Goal: Transaction & Acquisition: Purchase product/service

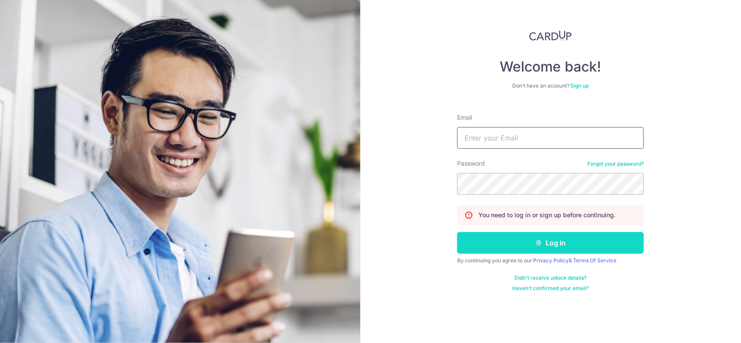
type input "adryl.leong@gmail.com"
click at [564, 240] on button "Log in" at bounding box center [550, 243] width 187 height 22
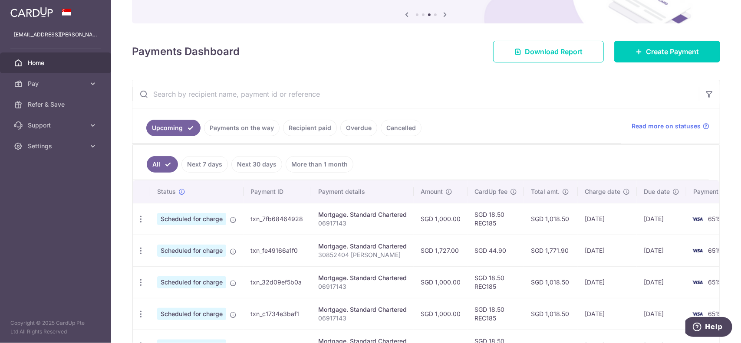
scroll to position [87, 0]
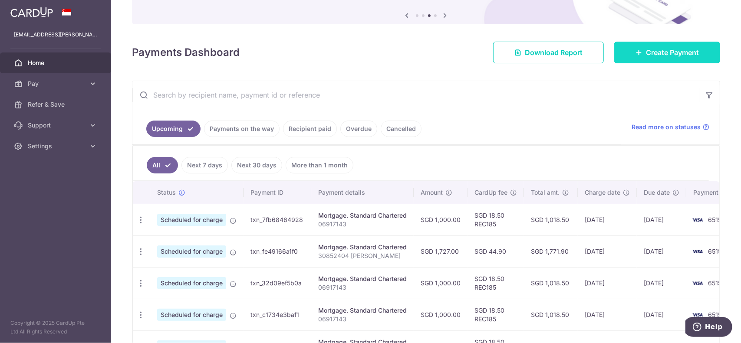
click at [682, 61] on link "Create Payment" at bounding box center [667, 53] width 106 height 22
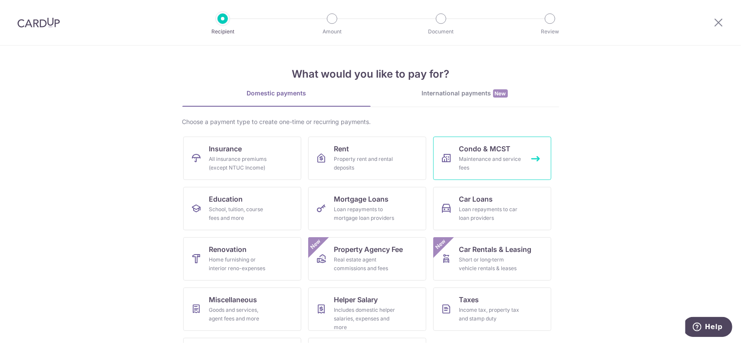
click at [516, 171] on div "Maintenance and service fees" at bounding box center [490, 163] width 63 height 17
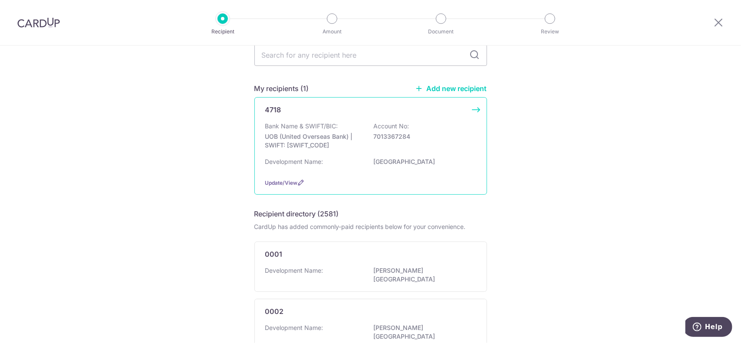
scroll to position [43, 0]
click at [449, 155] on p "[GEOGRAPHIC_DATA]" at bounding box center [422, 159] width 97 height 9
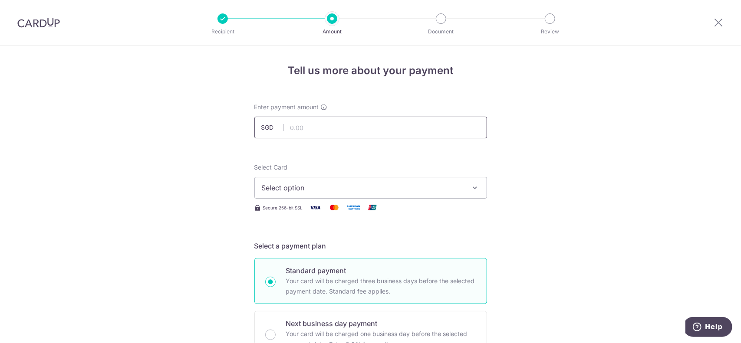
click at [366, 132] on input "text" at bounding box center [370, 128] width 233 height 22
type input "696.51"
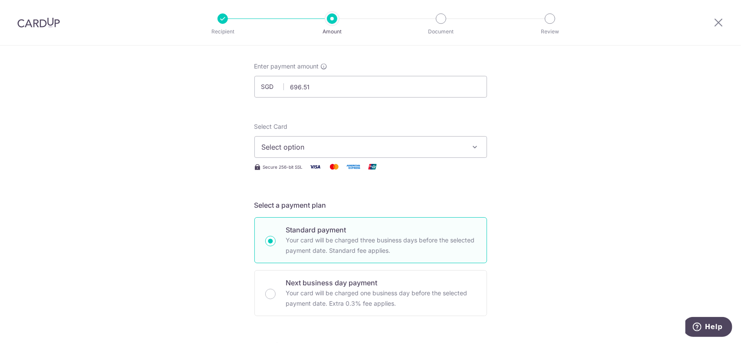
scroll to position [43, 0]
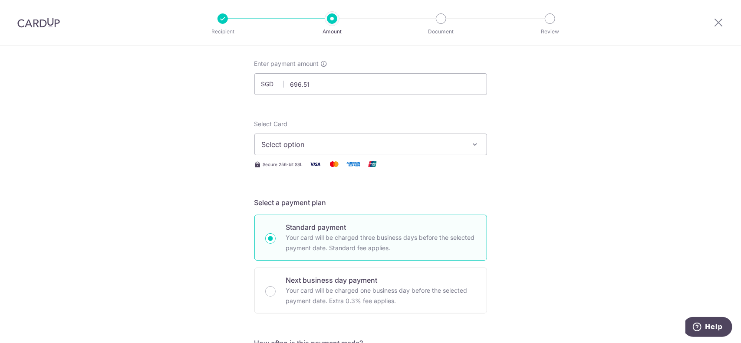
click at [478, 142] on button "Select option" at bounding box center [370, 145] width 233 height 22
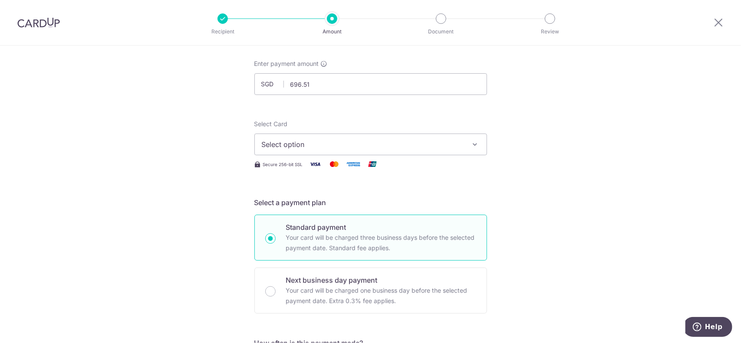
click at [454, 148] on span "Select option" at bounding box center [363, 144] width 202 height 10
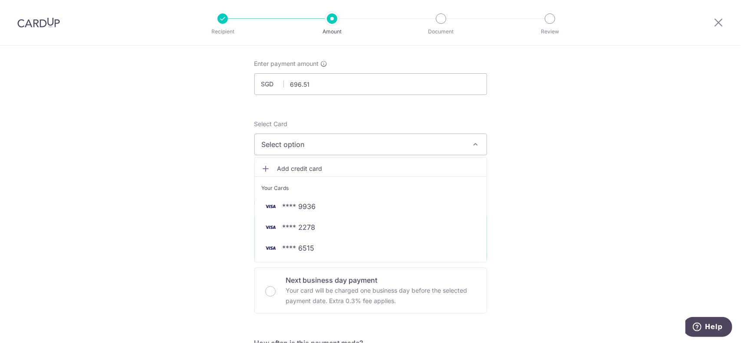
click at [308, 169] on span "Add credit card" at bounding box center [378, 169] width 202 height 9
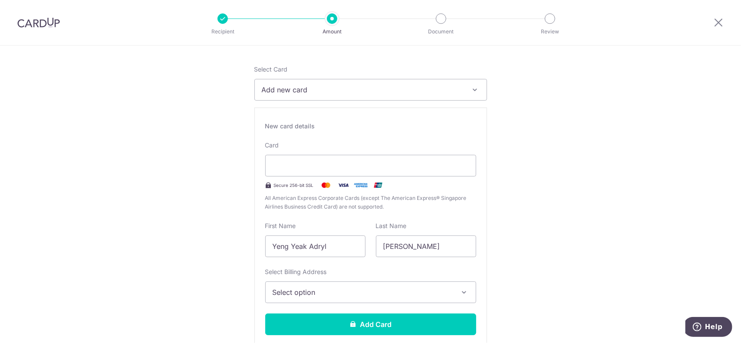
scroll to position [130, 0]
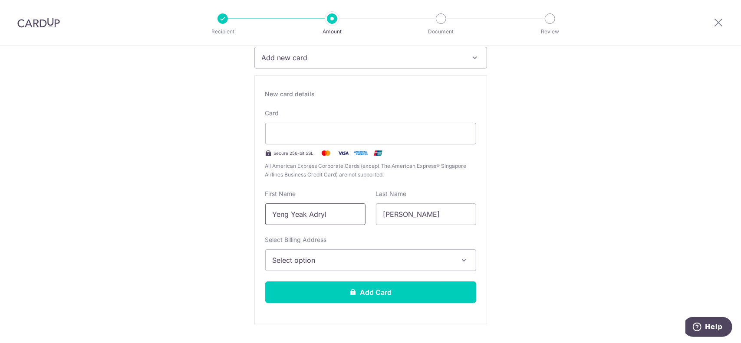
click at [328, 216] on input "Yeng Yeak Adryl" at bounding box center [315, 215] width 100 height 22
click at [337, 258] on span "Select option" at bounding box center [363, 260] width 181 height 10
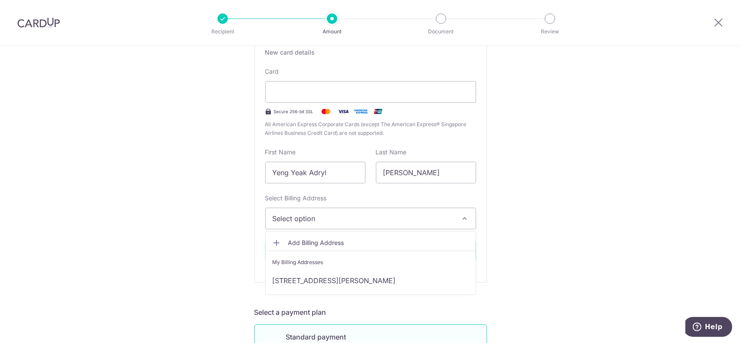
scroll to position [174, 0]
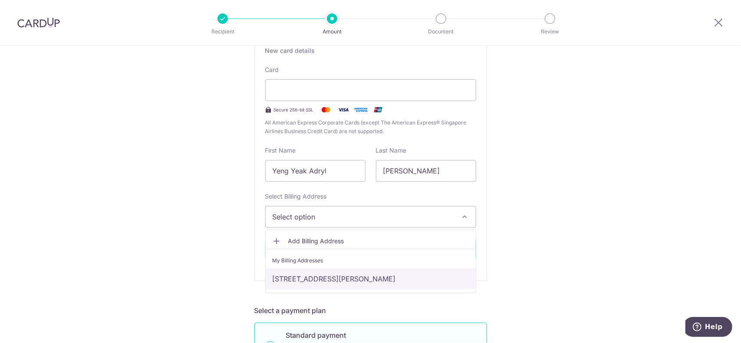
click at [321, 279] on link "1 Youngberg Terrace, 12-01, Singapore, Singapore-357741" at bounding box center [371, 279] width 210 height 21
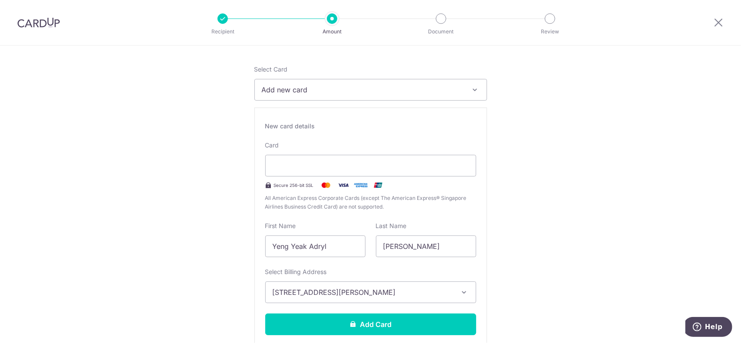
scroll to position [87, 0]
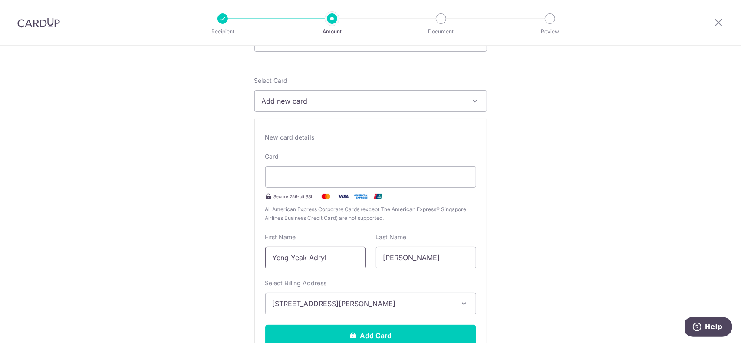
click at [329, 264] on input "Yeng Yeak Adryl" at bounding box center [315, 258] width 100 height 22
click at [313, 257] on input "Yeng Yeak Adryl" at bounding box center [315, 258] width 100 height 22
drag, startPoint x: 306, startPoint y: 259, endPoint x: 249, endPoint y: 257, distance: 56.9
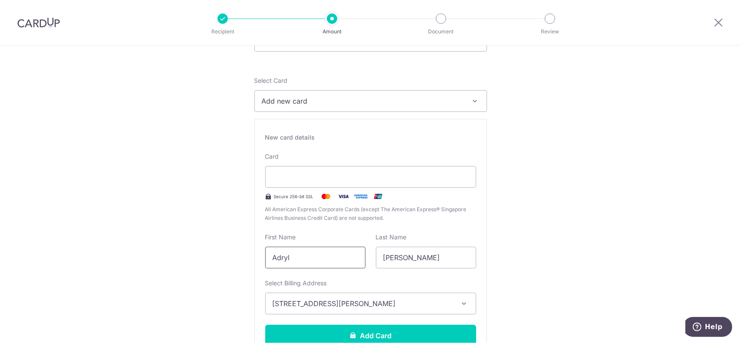
type input "Adryl"
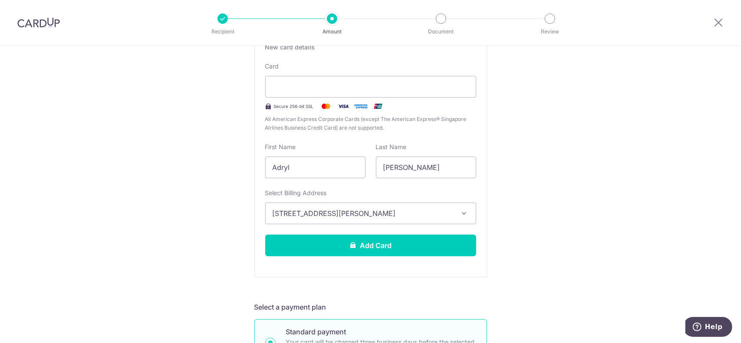
scroll to position [174, 0]
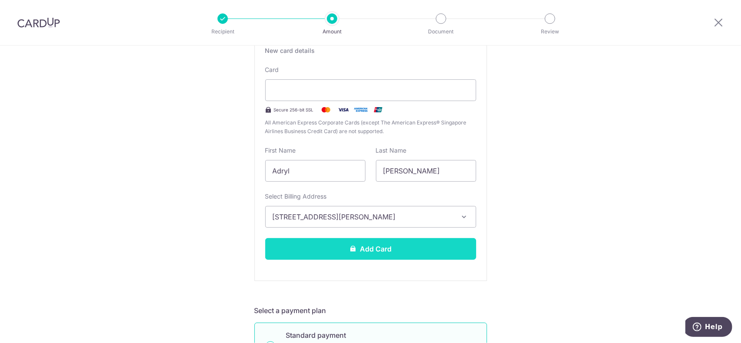
click at [393, 244] on button "Add Card" at bounding box center [370, 249] width 211 height 22
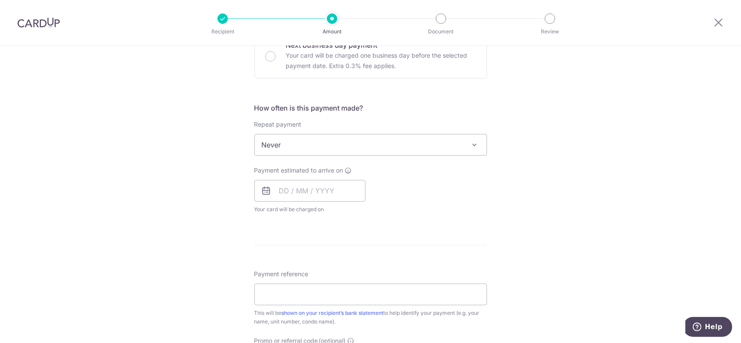
scroll to position [304, 0]
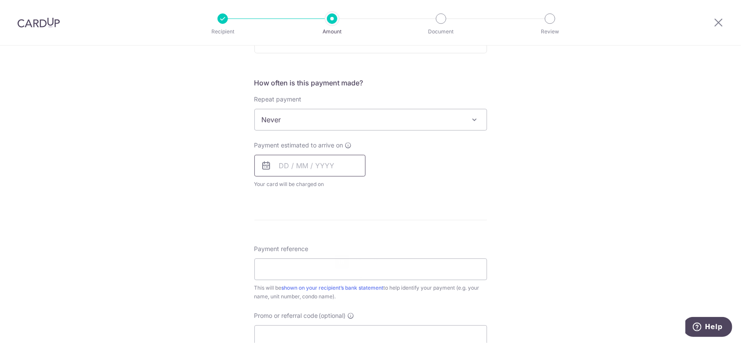
click at [313, 163] on input "text" at bounding box center [309, 166] width 111 height 22
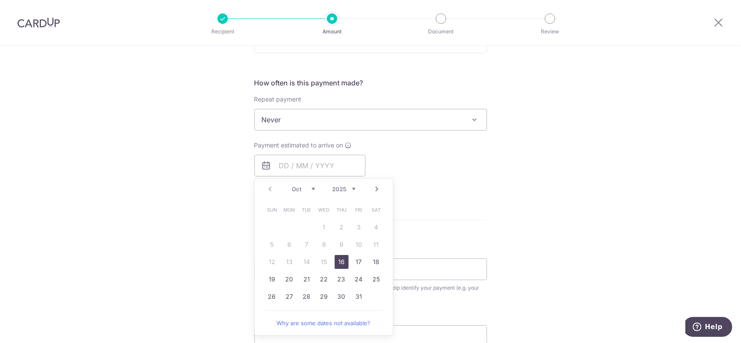
click at [340, 264] on link "16" at bounding box center [342, 262] width 14 height 14
type input "16/10/2025"
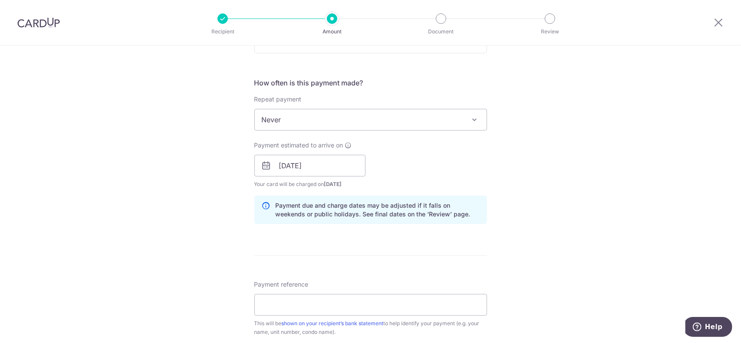
click at [554, 185] on div "Tell us more about your payment Enter payment amount SGD 696.51 696.51 Card add…" at bounding box center [370, 152] width 741 height 821
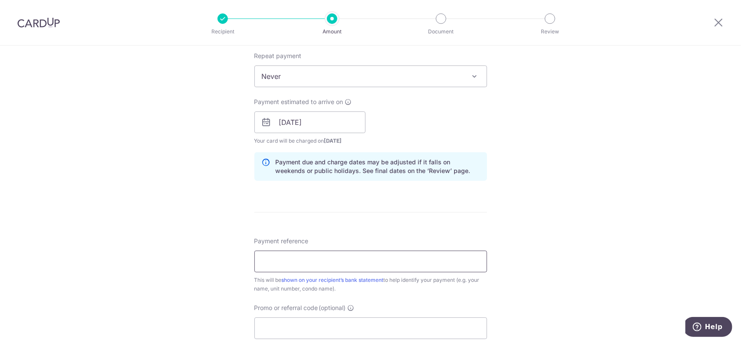
click at [340, 258] on input "Payment reference" at bounding box center [370, 262] width 233 height 22
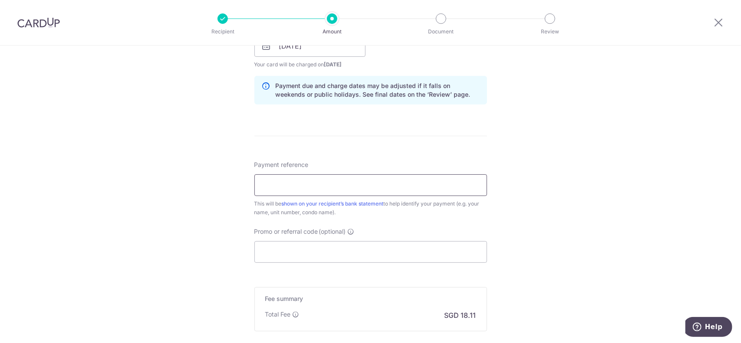
scroll to position [434, 0]
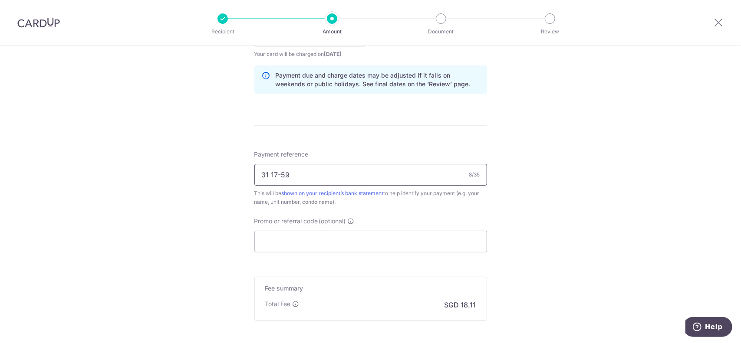
drag, startPoint x: 267, startPoint y: 171, endPoint x: 277, endPoint y: 171, distance: 10.0
click at [267, 171] on input "31 17-59" at bounding box center [370, 175] width 233 height 22
type input "31, 17-59"
click at [370, 242] on input "Promo or referral code (optional)" at bounding box center [370, 242] width 233 height 22
paste input "OFF225"
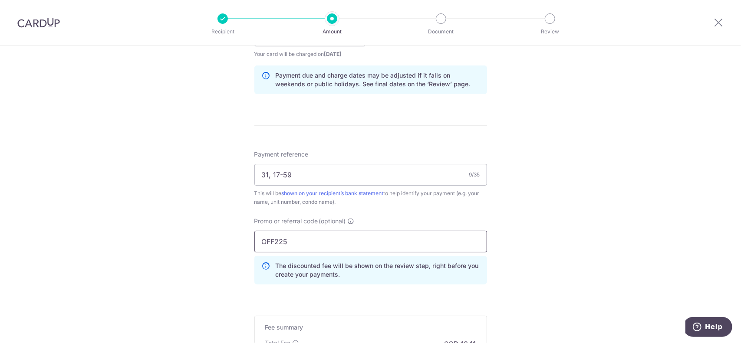
type input "OFF225"
click at [575, 198] on div "Tell us more about your payment Enter payment amount SGD 696.51 696.51 Card add…" at bounding box center [370, 41] width 741 height 860
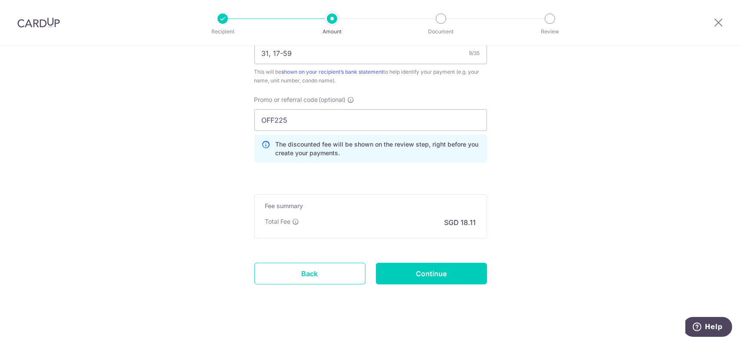
scroll to position [560, 0]
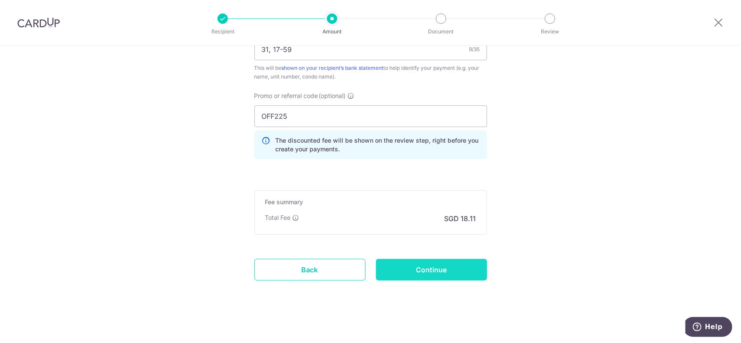
click at [419, 264] on input "Continue" at bounding box center [431, 270] width 111 height 22
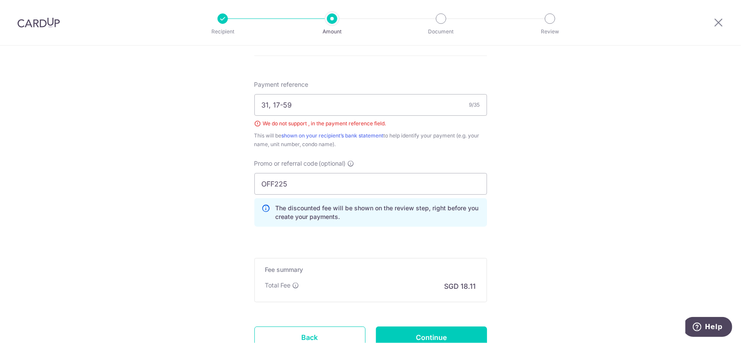
scroll to position [485, 0]
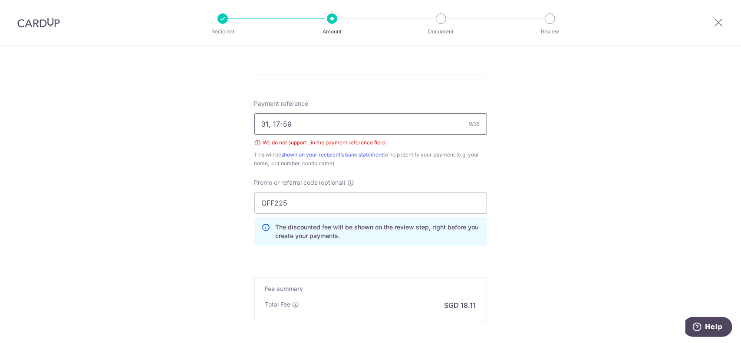
click at [270, 124] on input "31, 17-59" at bounding box center [370, 124] width 233 height 22
type input "Blk31 17-59"
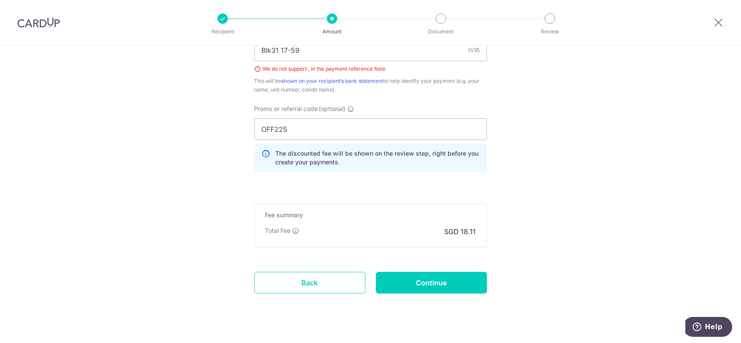
scroll to position [572, 0]
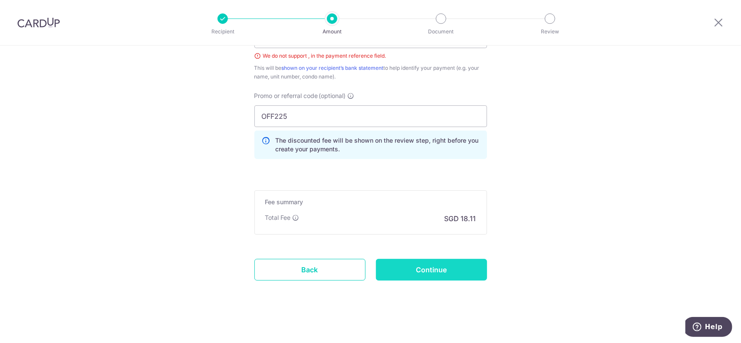
click at [432, 264] on input "Continue" at bounding box center [431, 270] width 111 height 22
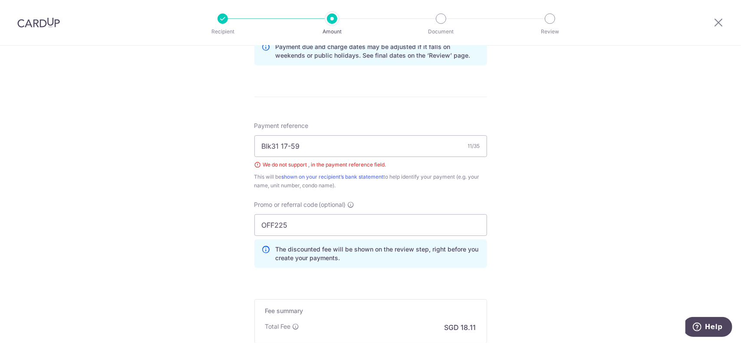
scroll to position [442, 0]
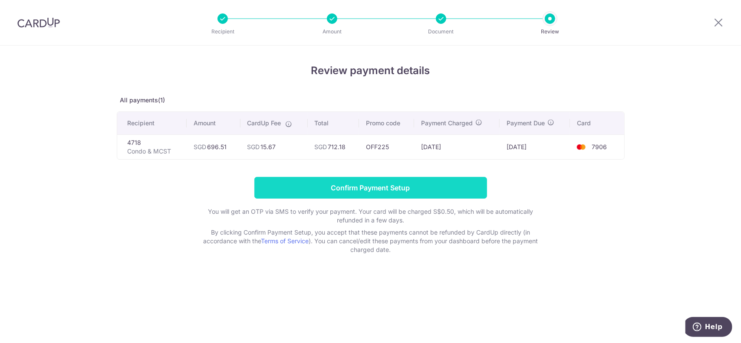
click at [381, 186] on input "Confirm Payment Setup" at bounding box center [370, 188] width 233 height 22
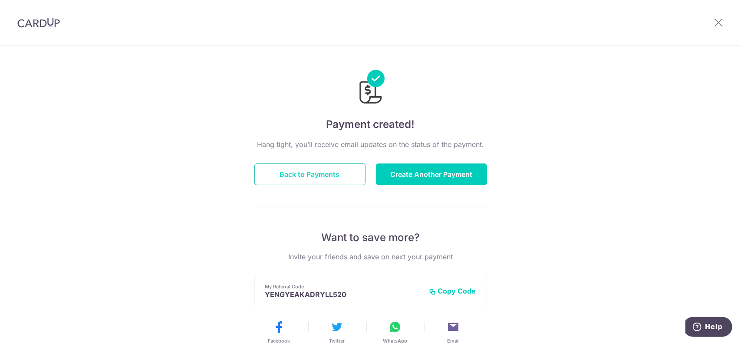
click at [342, 175] on button "Back to Payments" at bounding box center [309, 175] width 111 height 22
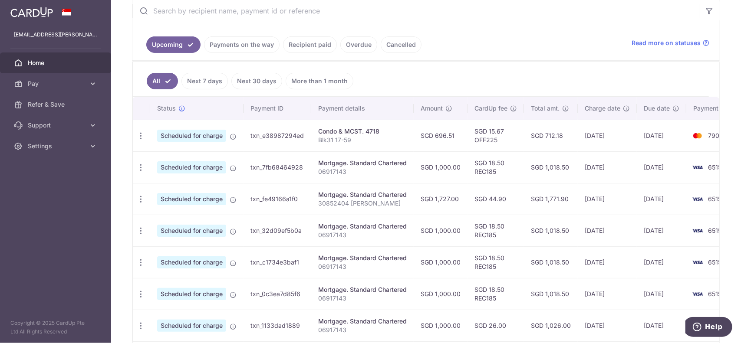
scroll to position [174, 0]
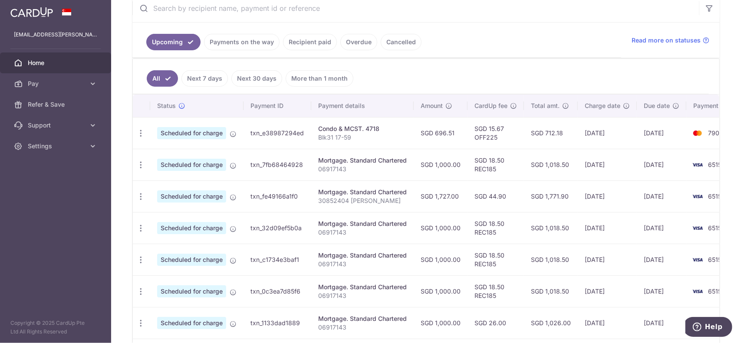
click at [288, 43] on link "Recipient paid" at bounding box center [310, 42] width 54 height 16
